Goal: Find specific page/section: Find specific page/section

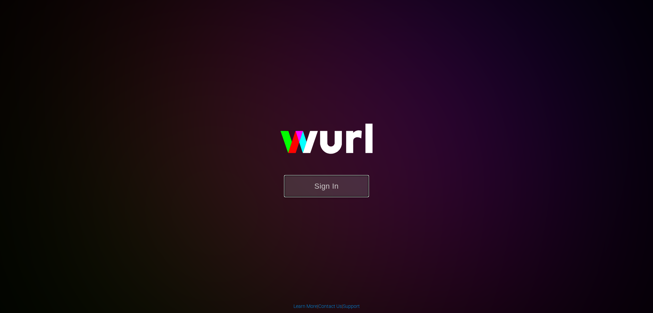
click at [317, 179] on button "Sign In" at bounding box center [326, 186] width 85 height 22
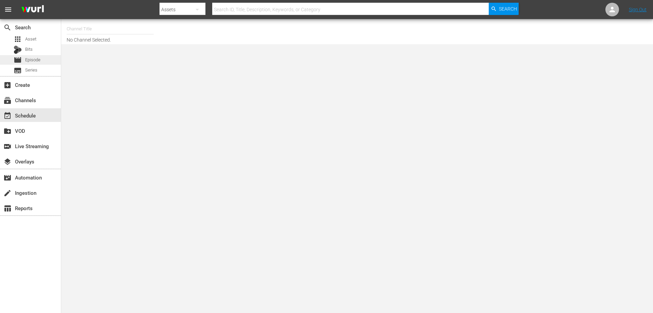
click at [38, 57] on span "Episode" at bounding box center [32, 59] width 15 height 7
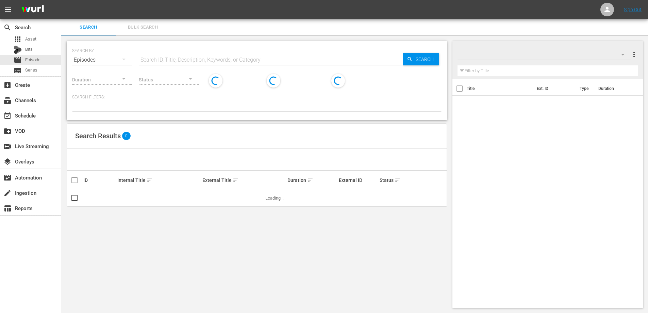
click at [488, 70] on input "text" at bounding box center [548, 70] width 181 height 11
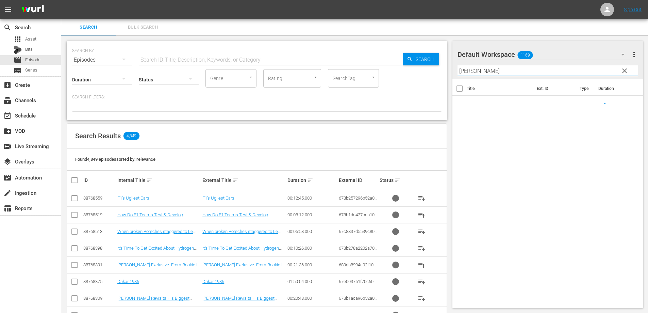
type input "[PERSON_NAME]"
drag, startPoint x: 449, startPoint y: 69, endPoint x: 420, endPoint y: 68, distance: 28.2
click at [420, 68] on div "Search Bulk Search SEARCH BY Search By Episodes Search ID, Title, Description, …" at bounding box center [354, 285] width 587 height 533
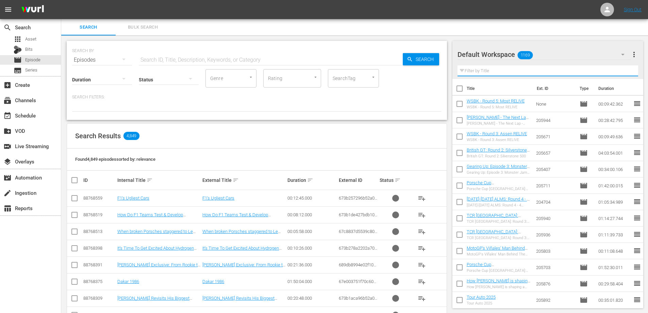
click at [474, 72] on input "text" at bounding box center [548, 70] width 181 height 11
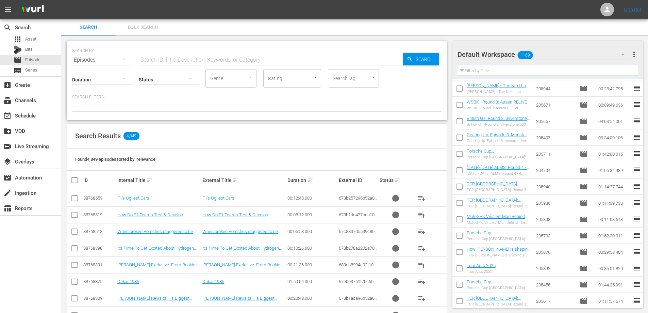
scroll to position [68, 0]
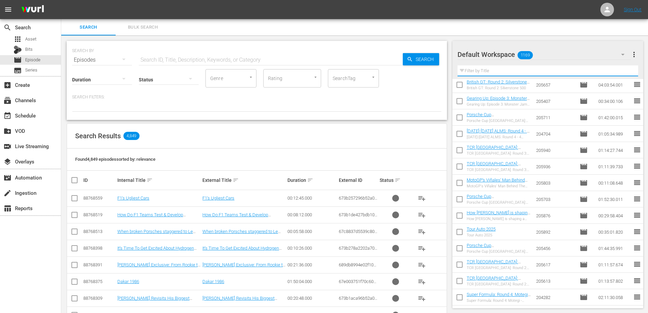
click at [568, 195] on td "205703" at bounding box center [555, 199] width 44 height 16
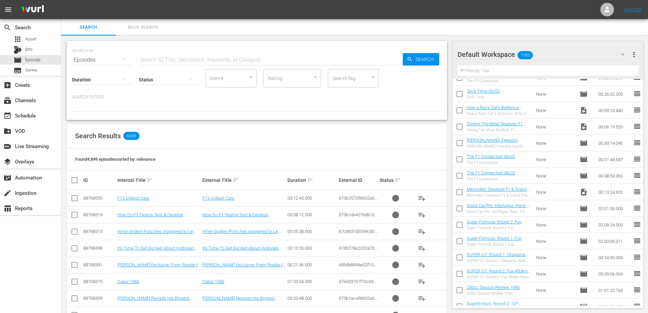
scroll to position [16274, 0]
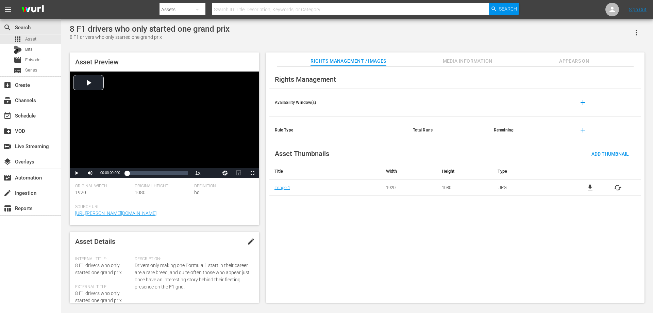
click at [193, 26] on div "8 F1 drivers who only started one grand prix" at bounding box center [150, 29] width 160 height 10
copy div "8 F1 drivers who only started one grand prix"
